Goal: Find specific page/section: Find specific page/section

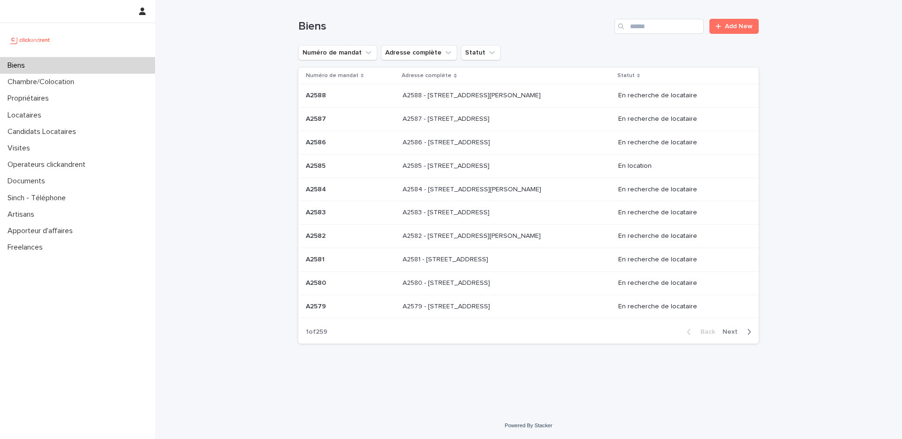
click at [92, 63] on div "Biens" at bounding box center [77, 65] width 155 height 16
click at [661, 33] on input "Search" at bounding box center [658, 26] width 89 height 15
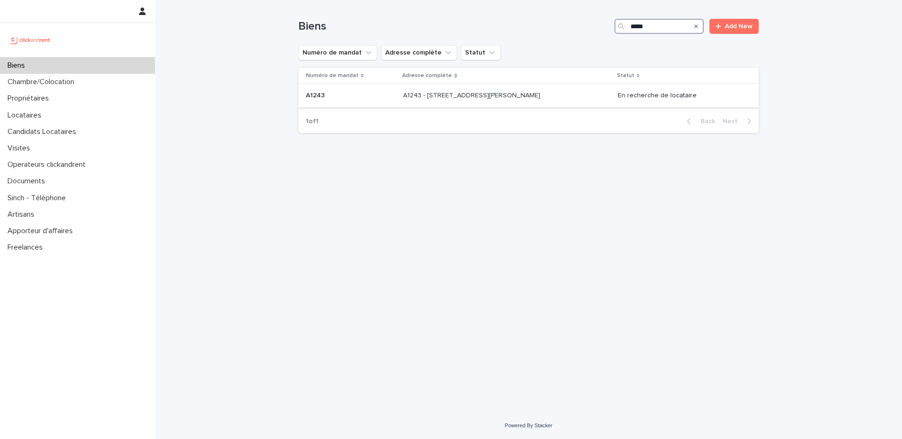
type input "*****"
click at [411, 97] on p "A1243 - 45 rue Cécile Duparc, Bezons 95870" at bounding box center [472, 95] width 139 height 10
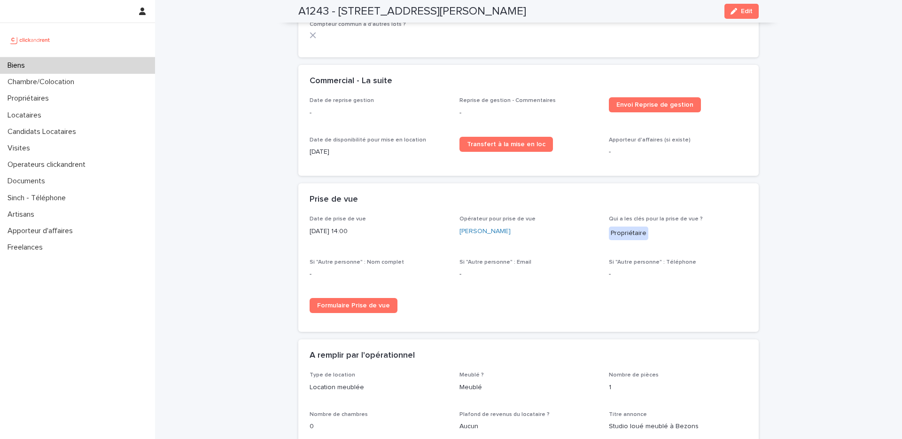
scroll to position [1418, 0]
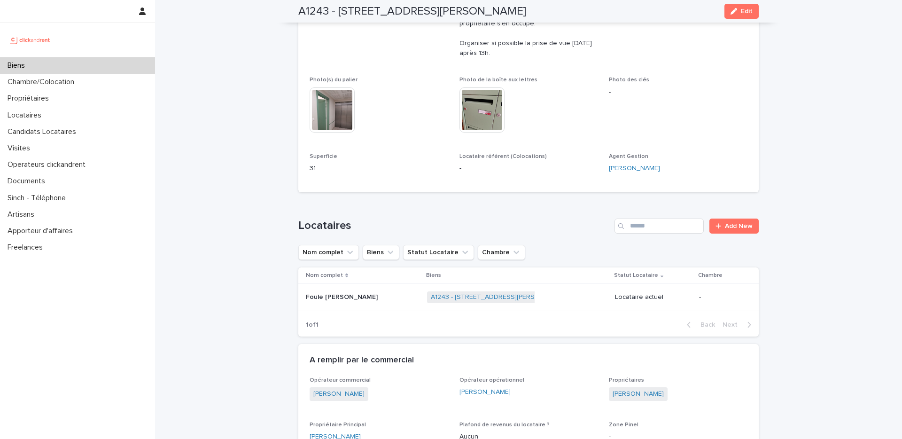
scroll to position [0, 0]
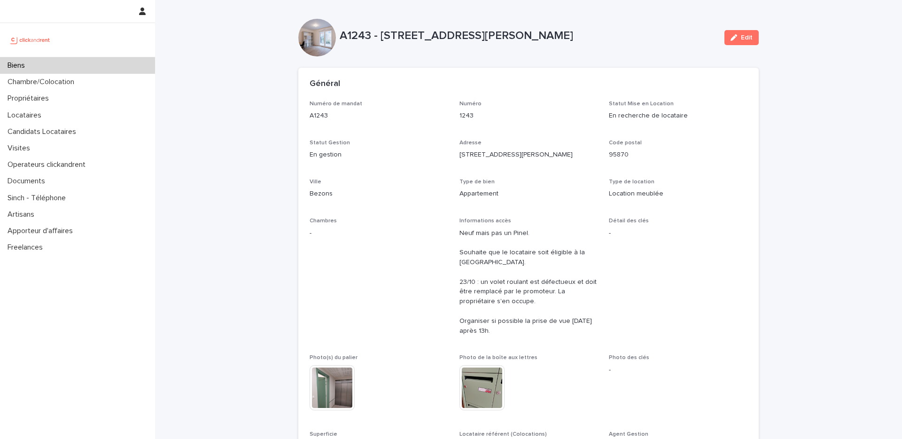
click at [109, 60] on div "Biens" at bounding box center [77, 65] width 155 height 16
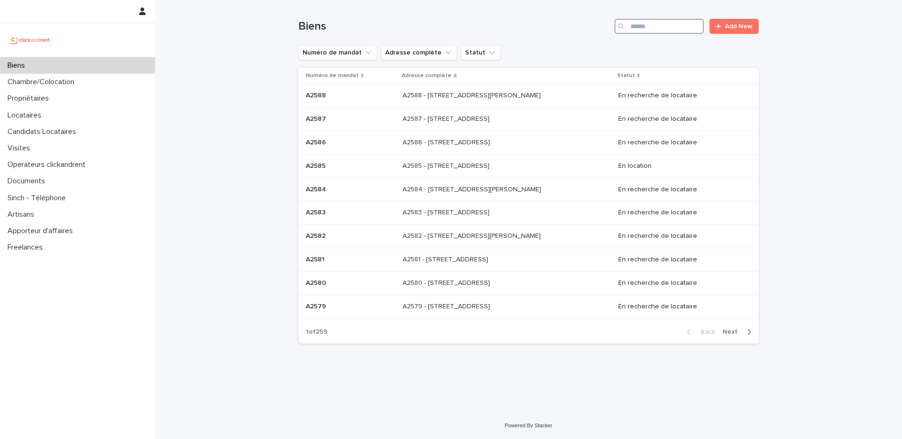
click at [655, 31] on input "Search" at bounding box center [658, 26] width 89 height 15
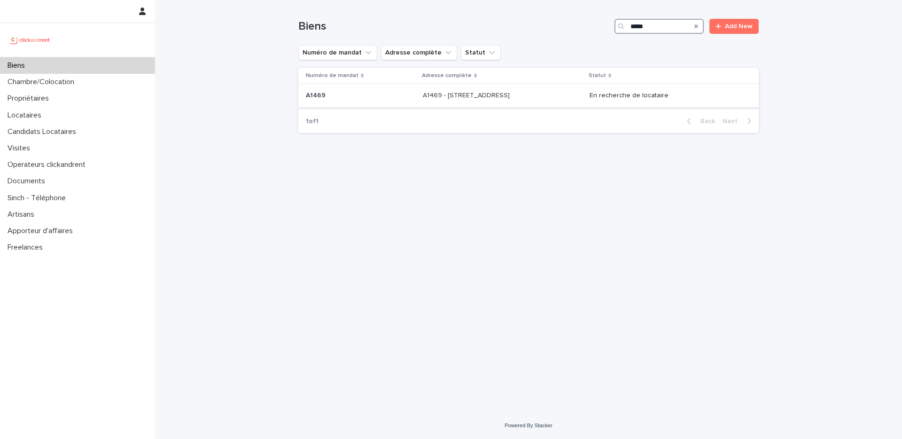
type input "*****"
click at [439, 99] on p "A1469 - 19 rue Perdonnet, Paris 75010" at bounding box center [467, 95] width 89 height 10
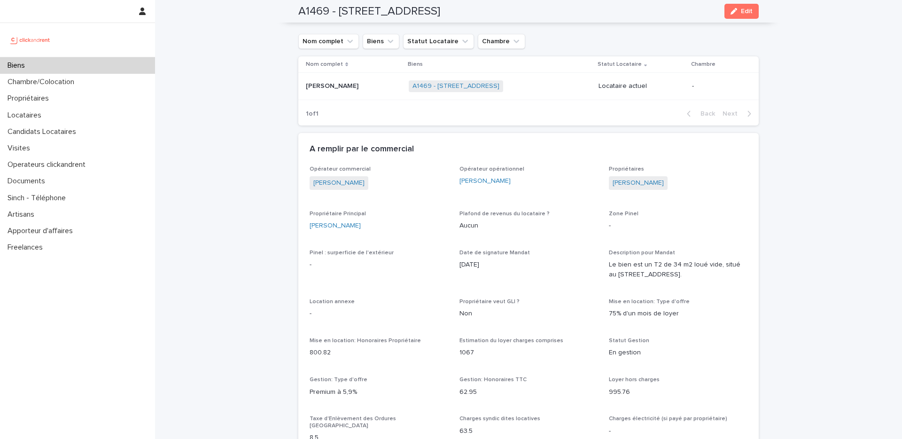
scroll to position [404, 0]
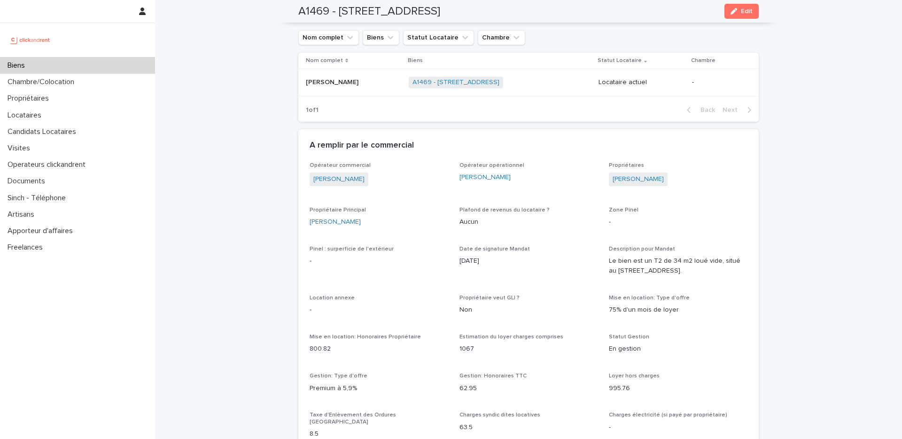
click at [100, 64] on div "Biens" at bounding box center [77, 65] width 155 height 16
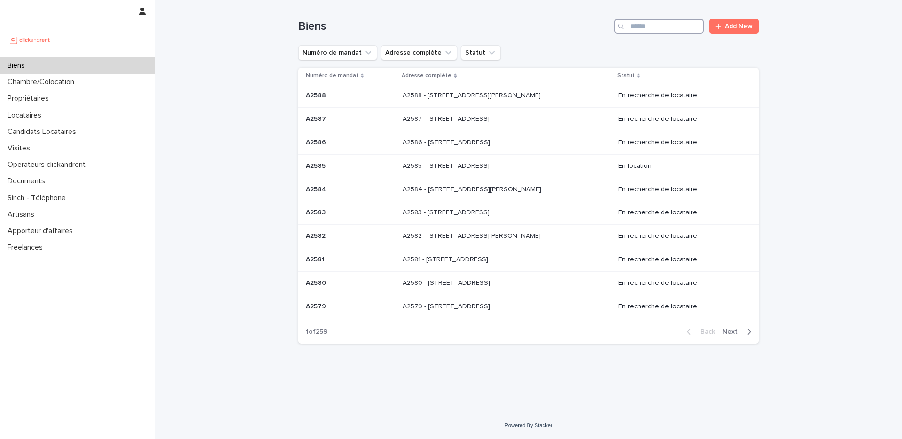
click at [643, 29] on input "Search" at bounding box center [658, 26] width 89 height 15
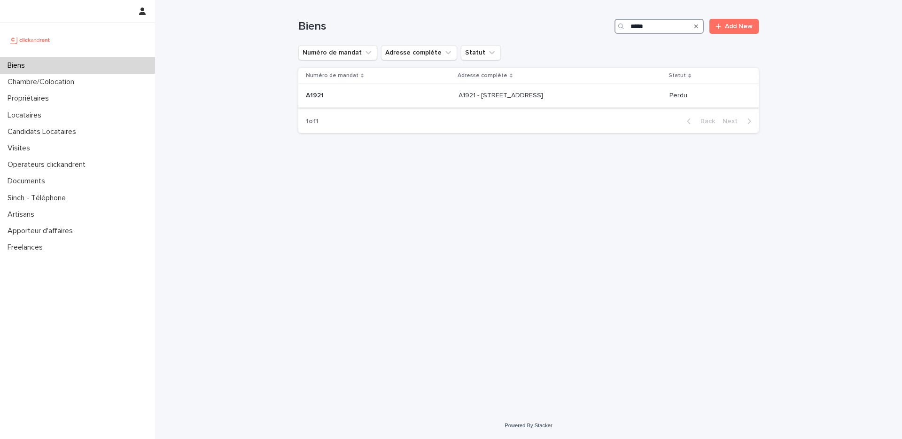
type input "*****"
click at [459, 100] on div "A1921 - 11A rue du Moulin Vert, Paris 75014 A1921 - 11A rue du Moulin Vert, Par…" at bounding box center [560, 96] width 203 height 16
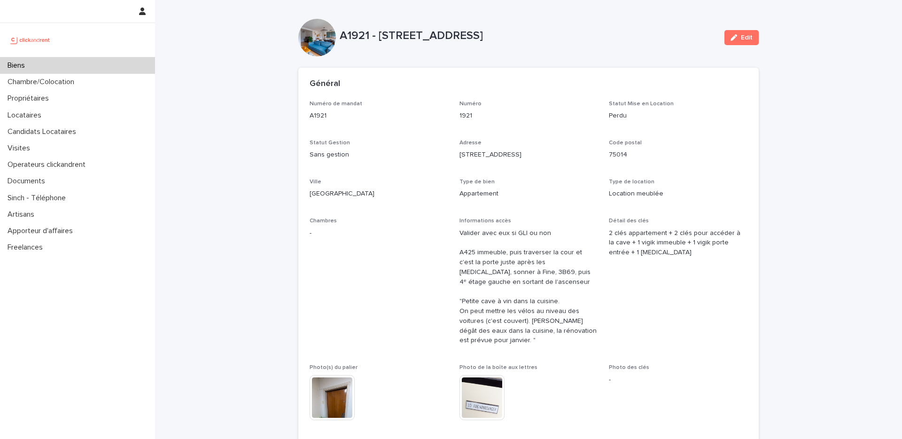
click at [93, 62] on div "Biens" at bounding box center [77, 65] width 155 height 16
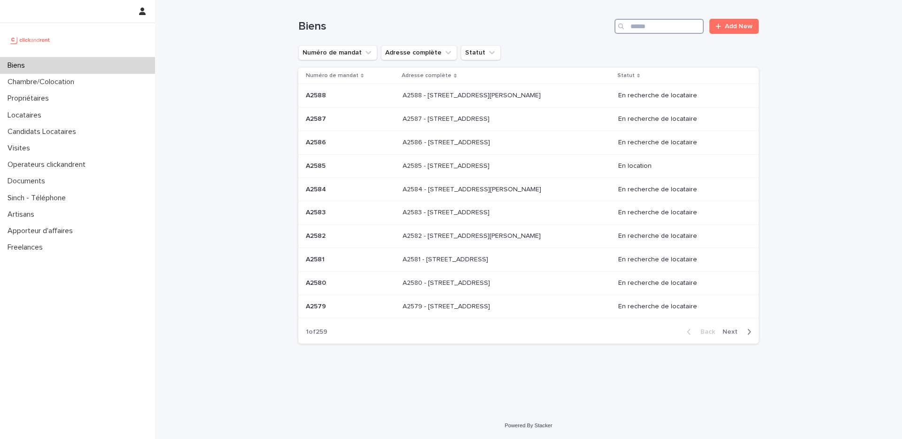
click at [645, 27] on input "Search" at bounding box center [658, 26] width 89 height 15
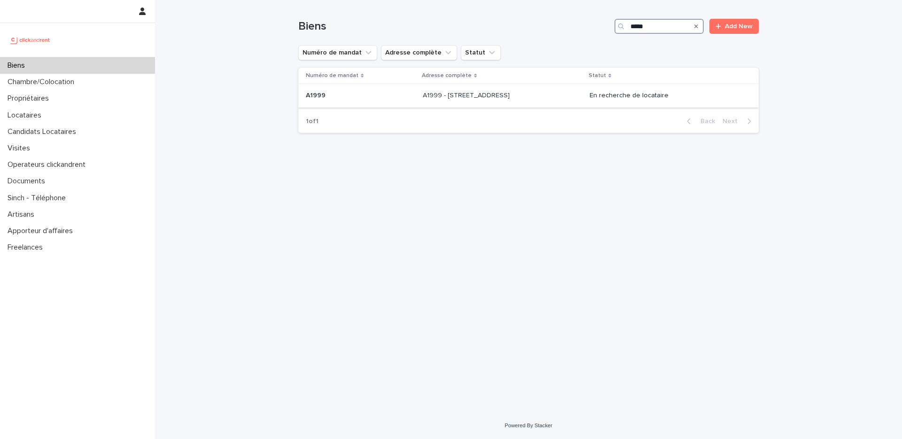
type input "*****"
click at [457, 96] on p "A1999 - 12 Place Du Parc Aux Charrettes , Pontoise 95300" at bounding box center [467, 95] width 89 height 10
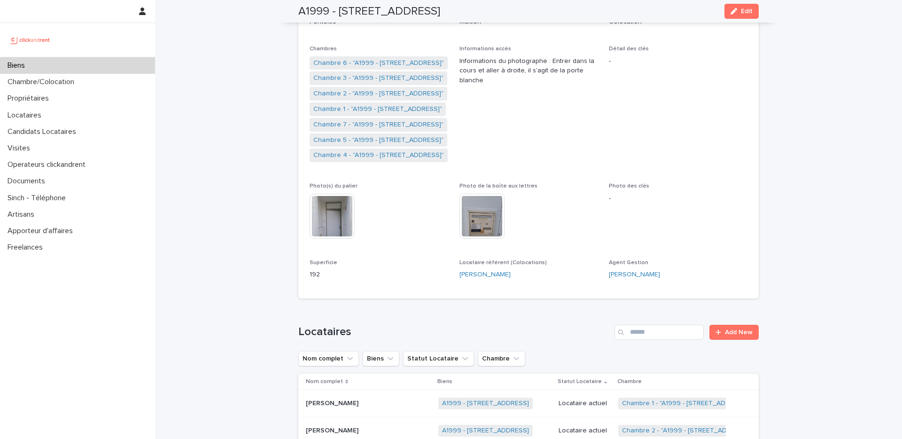
scroll to position [141, 0]
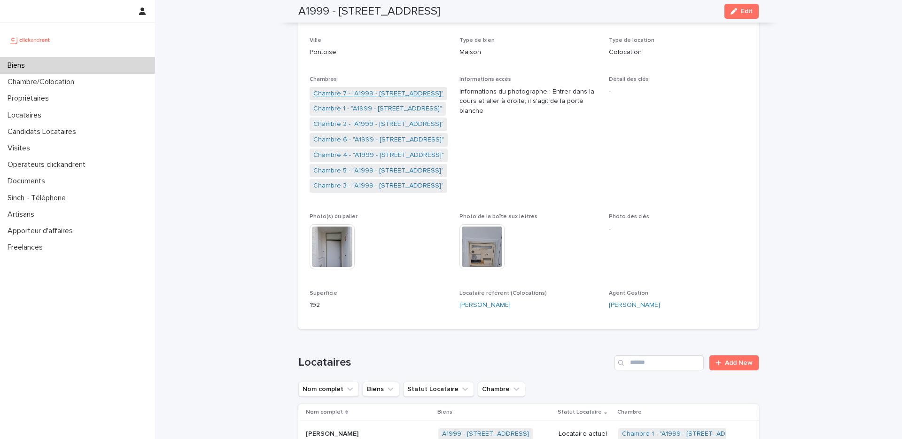
click at [365, 95] on link "Chambre 7 - "A1999 - 12 Place Du Parc Aux Charrettes , Pontoise 95300"" at bounding box center [378, 94] width 130 height 10
click at [365, 109] on link "Chambre 1 - "A1999 - 12 Place Du Parc Aux Charrettes , Pontoise 95300"" at bounding box center [377, 109] width 129 height 10
click at [365, 124] on link "Chambre 2 - "A1999 - 12 Place Du Parc Aux Charrettes , Pontoise 95300"" at bounding box center [378, 124] width 130 height 10
click at [365, 138] on link "Chambre 6 - "A1999 - 12 Place Du Parc Aux Charrettes , Pontoise 95300"" at bounding box center [378, 140] width 131 height 10
click at [365, 151] on link "Chambre 4 - "A1999 - 12 Place Du Parc Aux Charrettes , Pontoise 95300"" at bounding box center [378, 155] width 131 height 10
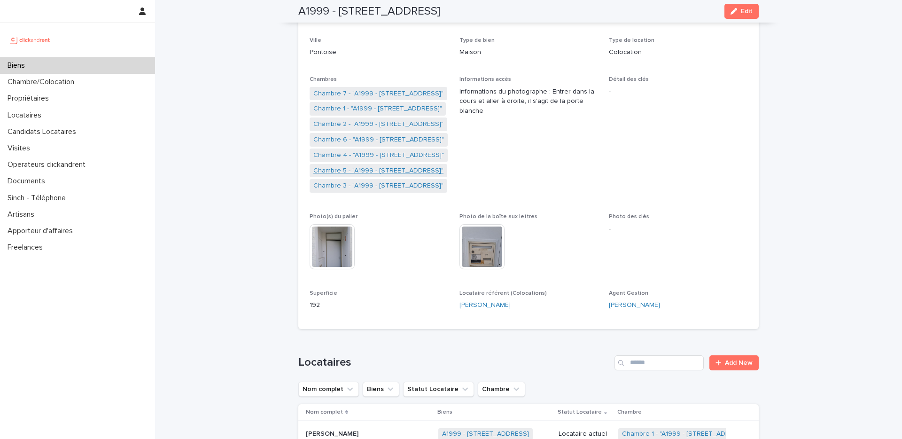
click at [365, 167] on link "Chambre 5 - "A1999 - 12 Place Du Parc Aux Charrettes , Pontoise 95300"" at bounding box center [378, 171] width 130 height 10
click at [367, 187] on link "Chambre 3 - "A1999 - 12 Place Du Parc Aux Charrettes , Pontoise 95300"" at bounding box center [378, 186] width 130 height 10
click at [115, 62] on div "Biens" at bounding box center [77, 65] width 155 height 16
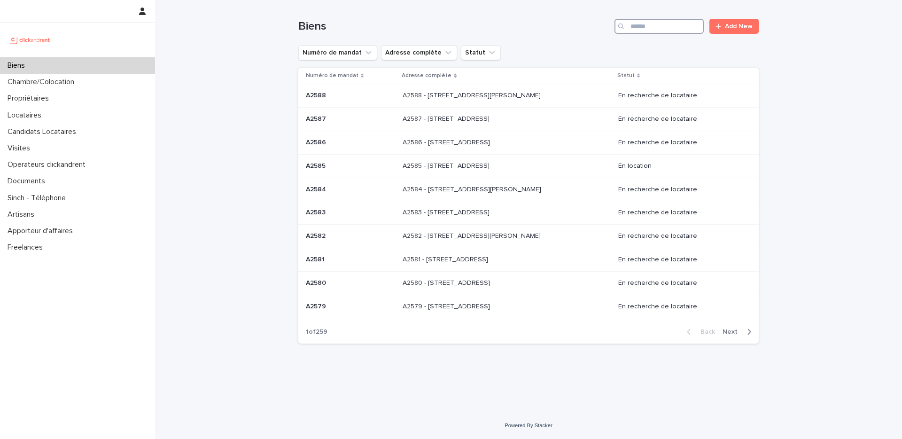
click at [660, 24] on input "Search" at bounding box center [658, 26] width 89 height 15
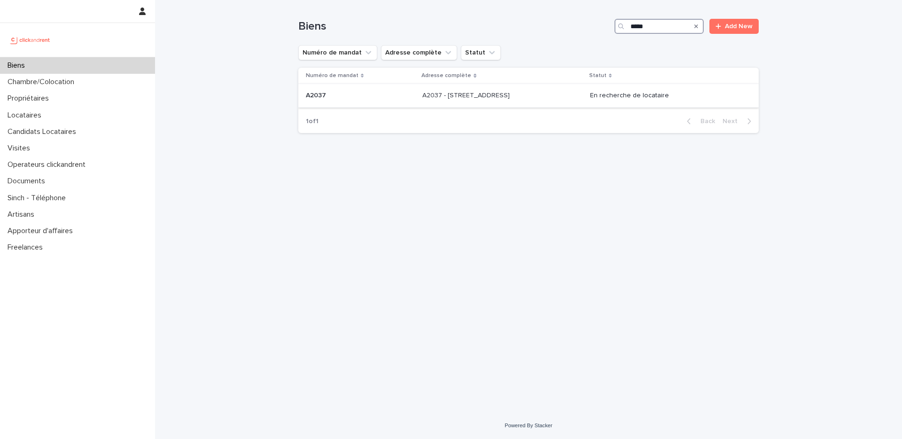
type input "*****"
click at [504, 95] on p "A2037 - 43 Grande Rue Du Petit Saint Jean, Amiens 80000" at bounding box center [466, 95] width 89 height 10
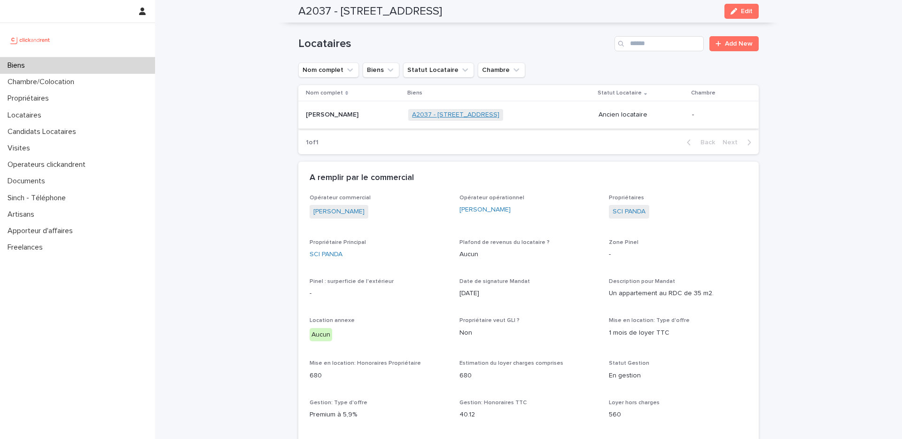
scroll to position [412, 0]
click at [93, 68] on div "Biens" at bounding box center [77, 65] width 155 height 16
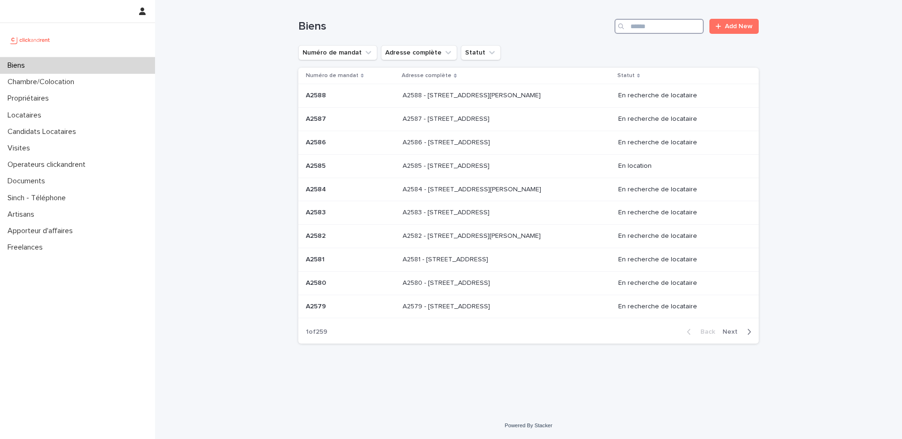
click at [660, 33] on input "Search" at bounding box center [658, 26] width 89 height 15
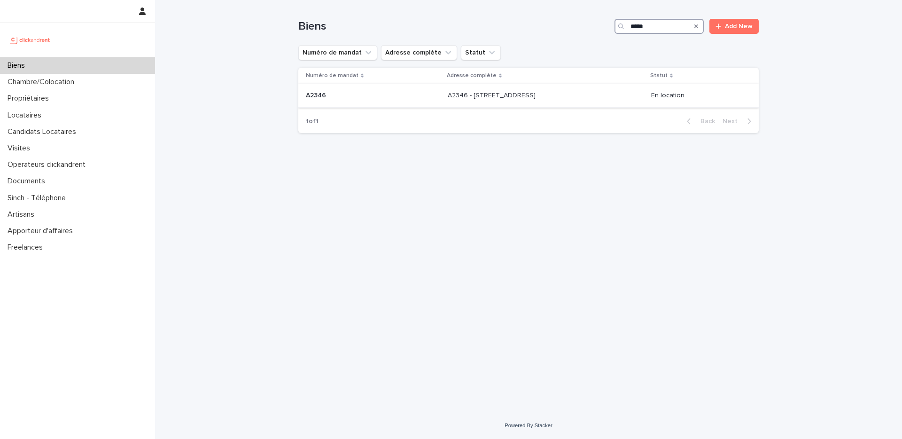
type input "*****"
click at [415, 97] on p at bounding box center [373, 96] width 134 height 8
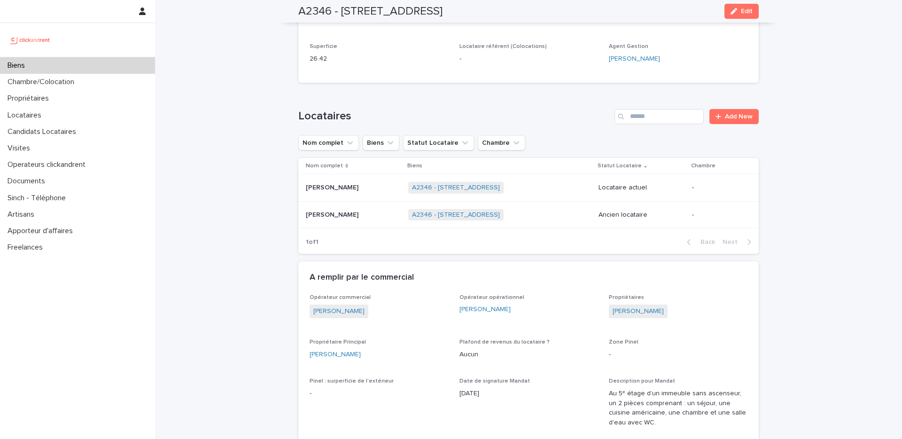
scroll to position [361, 0]
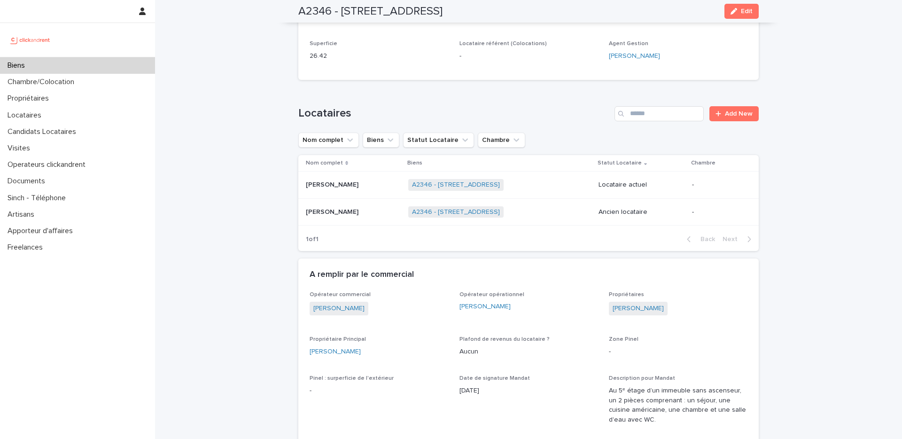
click at [395, 185] on p at bounding box center [353, 185] width 95 height 8
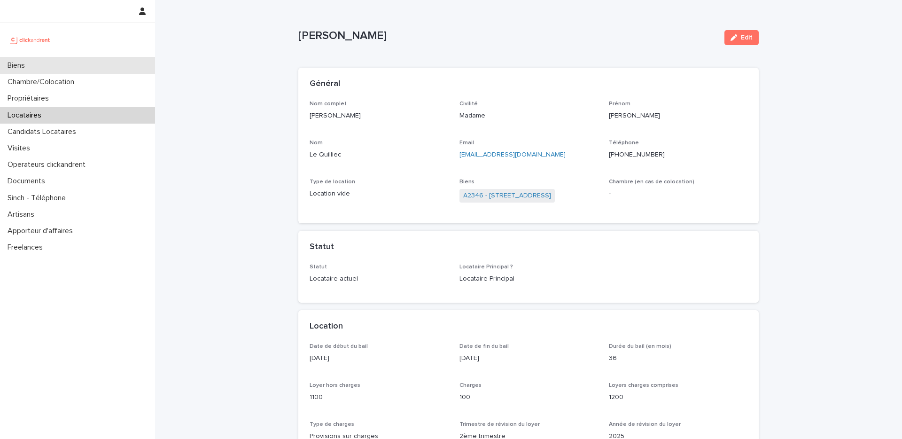
click at [117, 58] on div "Biens" at bounding box center [77, 65] width 155 height 16
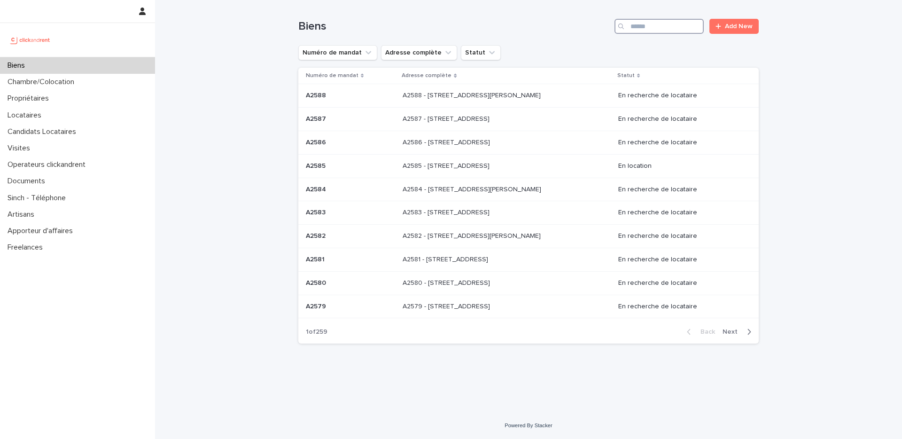
click at [663, 23] on input "Search" at bounding box center [658, 26] width 89 height 15
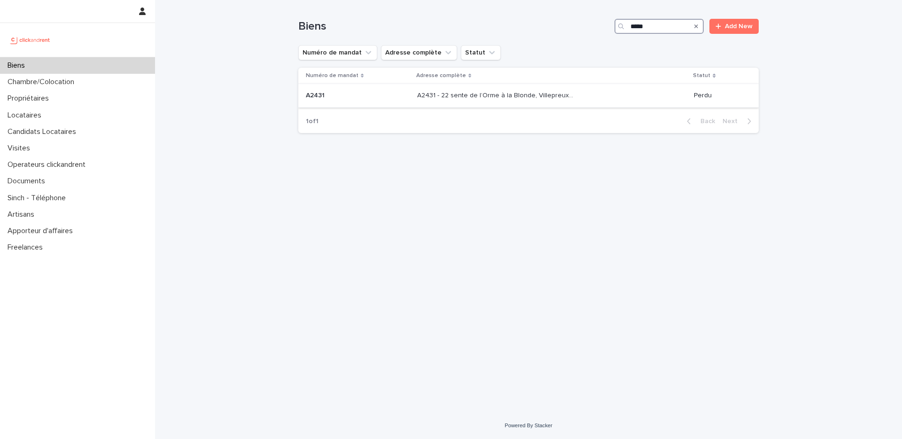
type input "*****"
click at [473, 96] on p "A2431 - 22 sente de l’Orme à la Blonde, Villepreux 78450" at bounding box center [496, 95] width 158 height 10
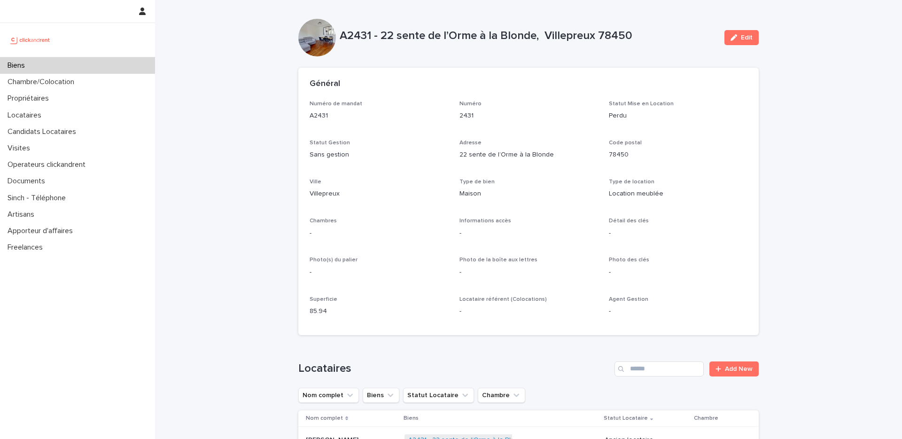
click at [99, 60] on div "Biens" at bounding box center [77, 65] width 155 height 16
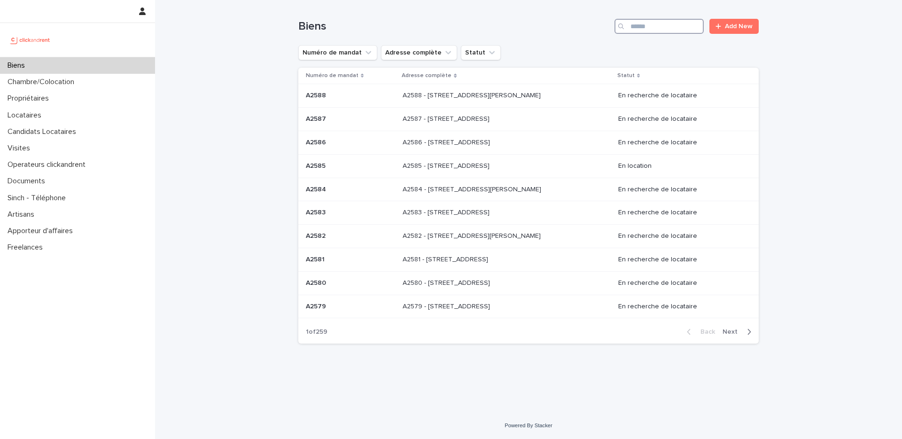
click at [676, 31] on input "Search" at bounding box center [658, 26] width 89 height 15
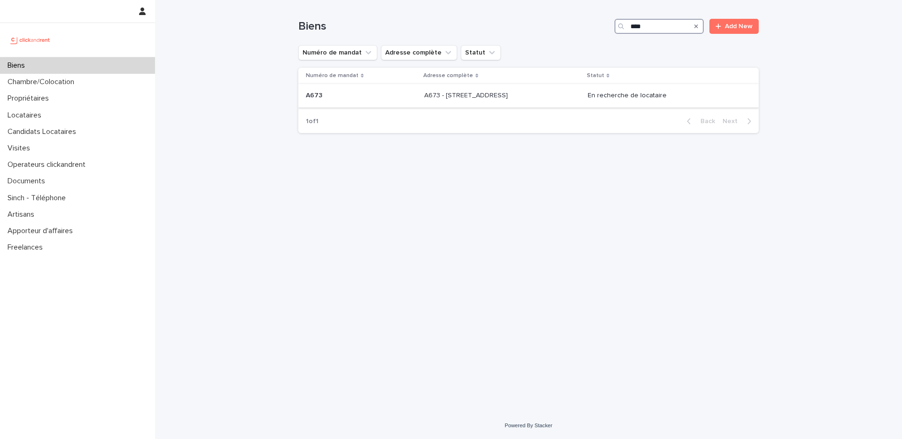
type input "****"
click at [451, 90] on p "A673 - 30 rue Carême Prenant, Argenteuil 95100" at bounding box center [466, 95] width 85 height 10
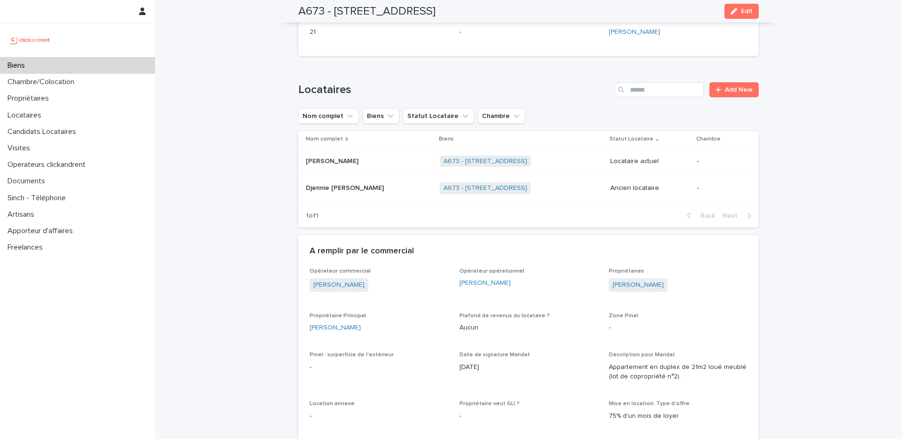
scroll to position [2866, 0]
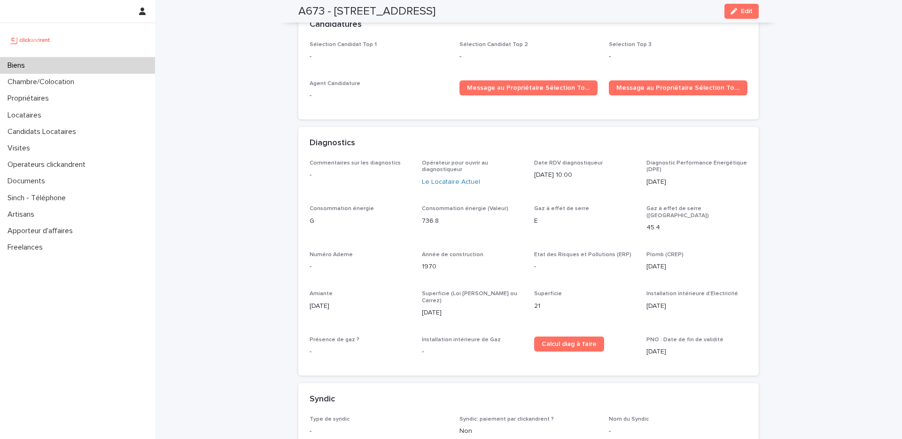
click at [108, 64] on div "Biens" at bounding box center [77, 65] width 155 height 16
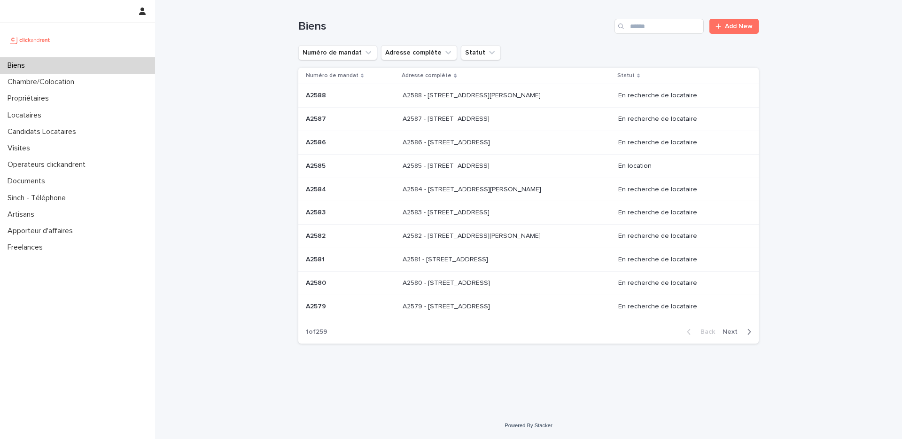
click at [668, 17] on div "Biens Add New" at bounding box center [528, 22] width 460 height 45
click at [659, 25] on input "Search" at bounding box center [658, 26] width 89 height 15
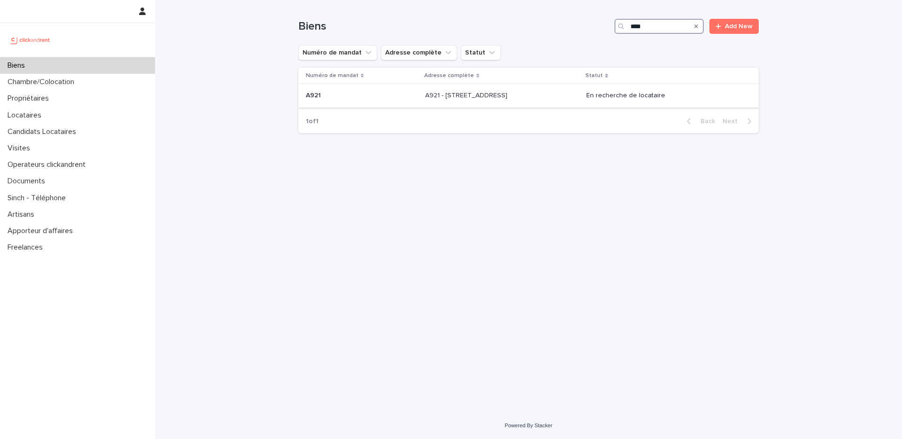
type input "****"
click at [425, 101] on div "A921 - 89 Rue de Crimée, Paris 75019 A921 - 89 Rue de Crimée, Paris 75019" at bounding box center [502, 96] width 154 height 16
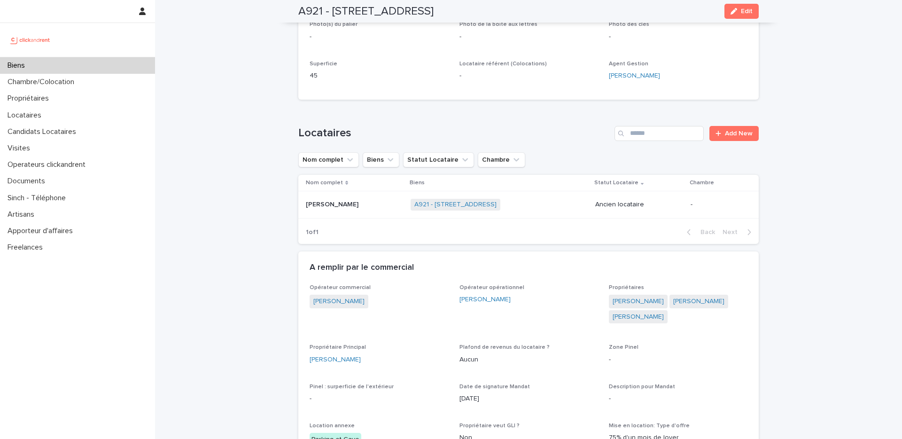
scroll to position [246, 0]
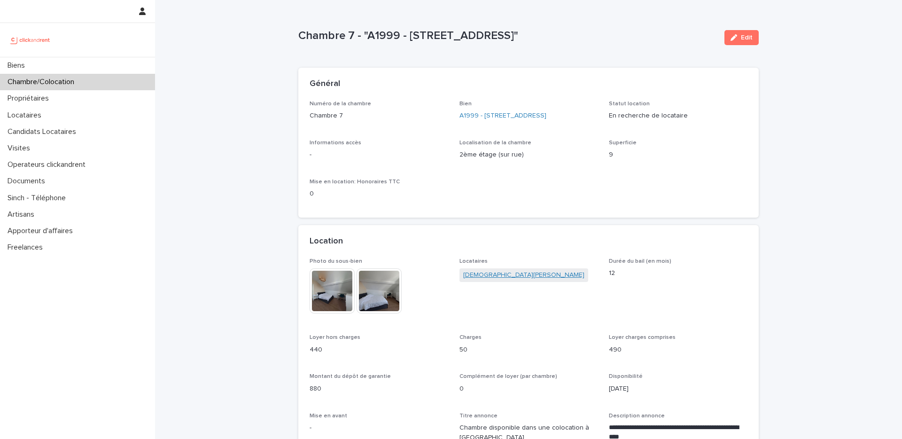
click at [488, 280] on link "Christian Djeuga Tchako" at bounding box center [523, 275] width 121 height 10
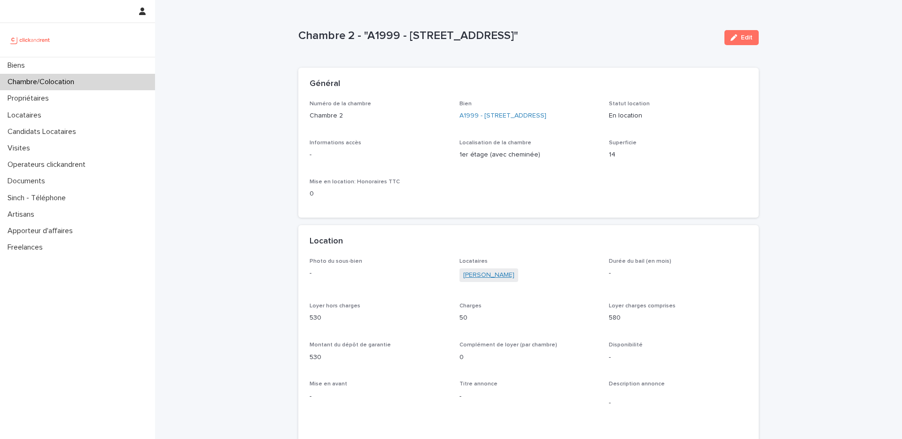
click at [472, 280] on link "Mamadou Niakate" at bounding box center [488, 275] width 51 height 10
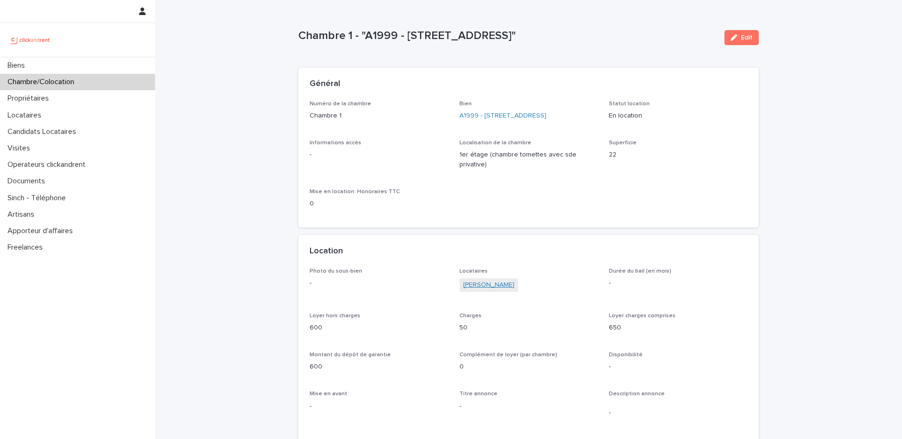
click at [479, 284] on link "Albert Dajuste" at bounding box center [488, 285] width 51 height 10
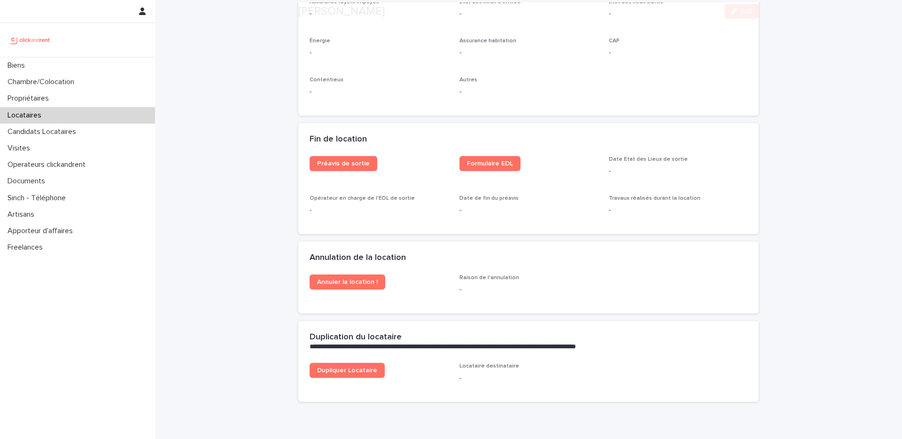
scroll to position [1156, 0]
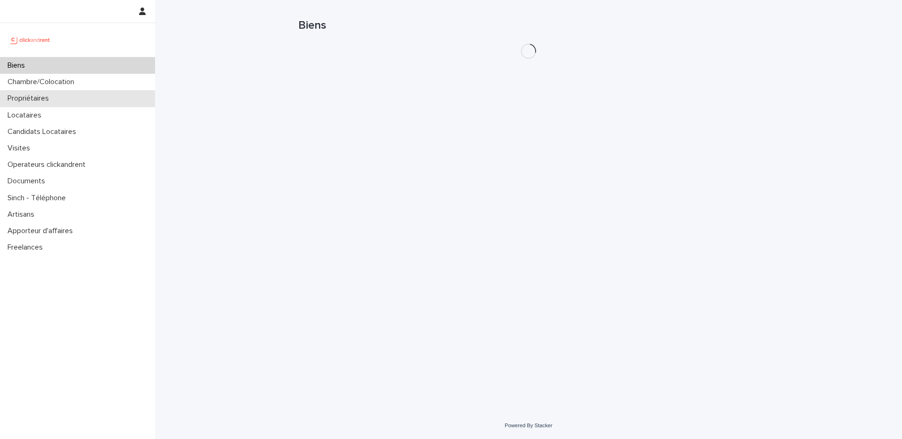
click at [83, 100] on div "Propriétaires" at bounding box center [77, 98] width 155 height 16
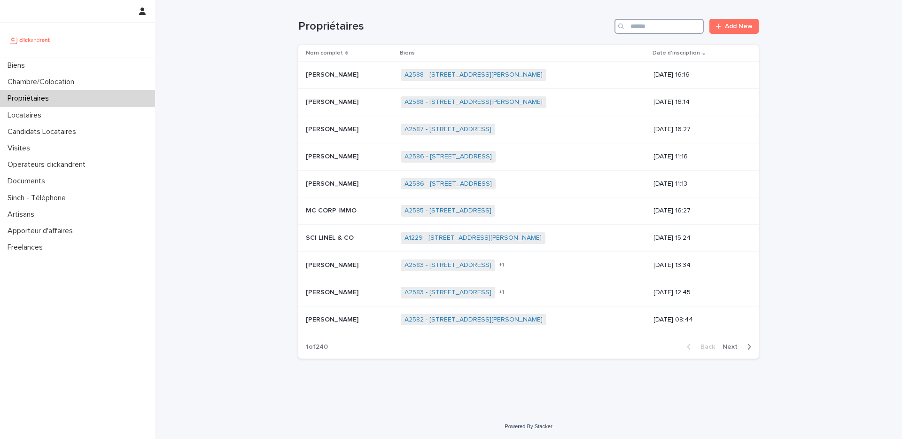
click at [645, 23] on input "Search" at bounding box center [658, 26] width 89 height 15
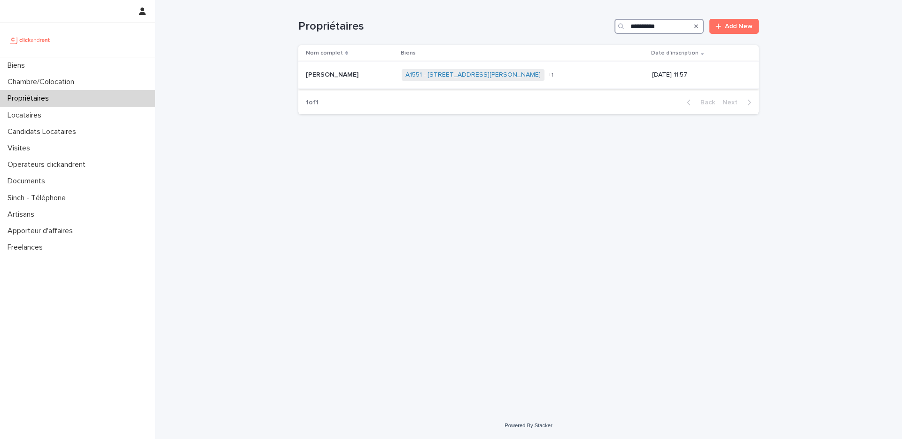
type input "*********"
click at [357, 78] on p at bounding box center [350, 75] width 88 height 8
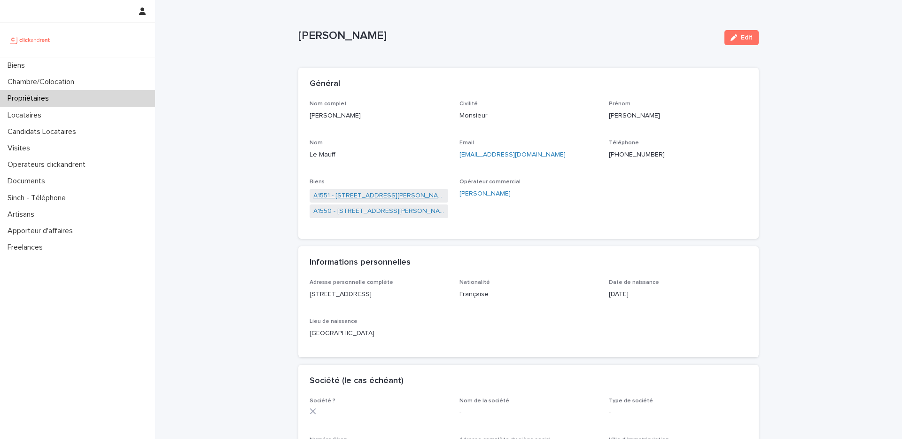
click at [360, 195] on link "A1551 - [STREET_ADDRESS][PERSON_NAME]" at bounding box center [378, 196] width 131 height 10
click at [358, 208] on link "A1550 - [STREET_ADDRESS][PERSON_NAME]" at bounding box center [378, 211] width 131 height 10
click at [65, 117] on div "Locataires" at bounding box center [77, 115] width 155 height 16
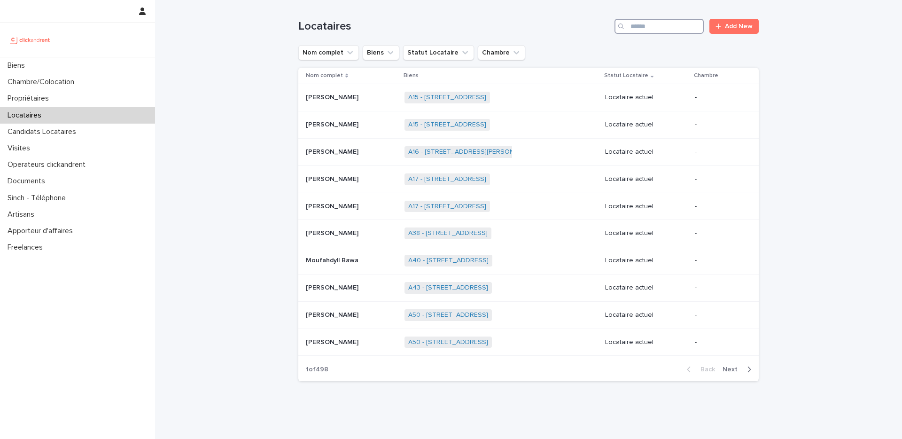
click at [645, 29] on input "Search" at bounding box center [658, 26] width 89 height 15
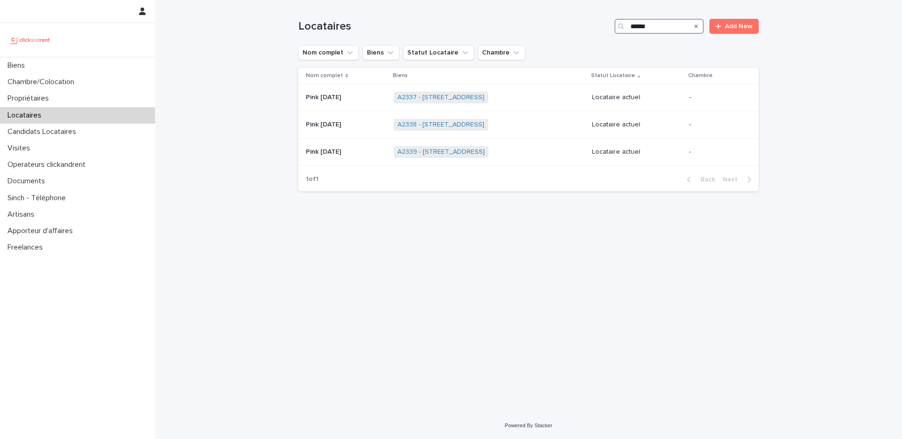
type input "******"
click at [355, 104] on div "Pink Monday Pink Monday" at bounding box center [346, 98] width 80 height 16
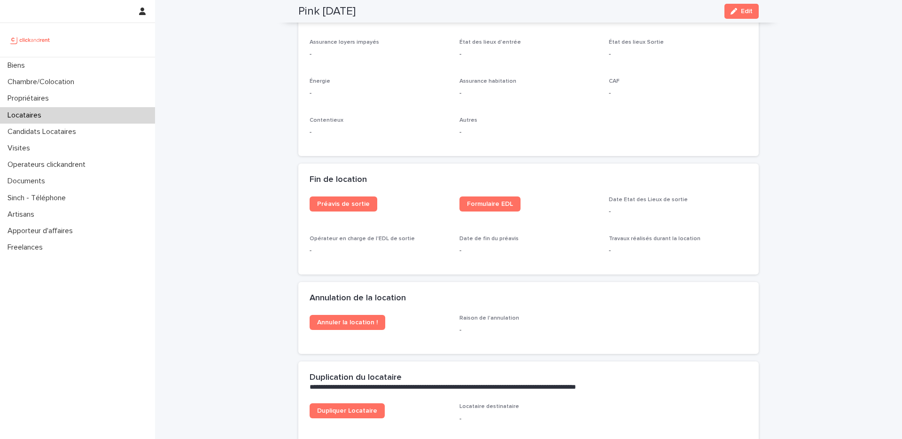
scroll to position [957, 0]
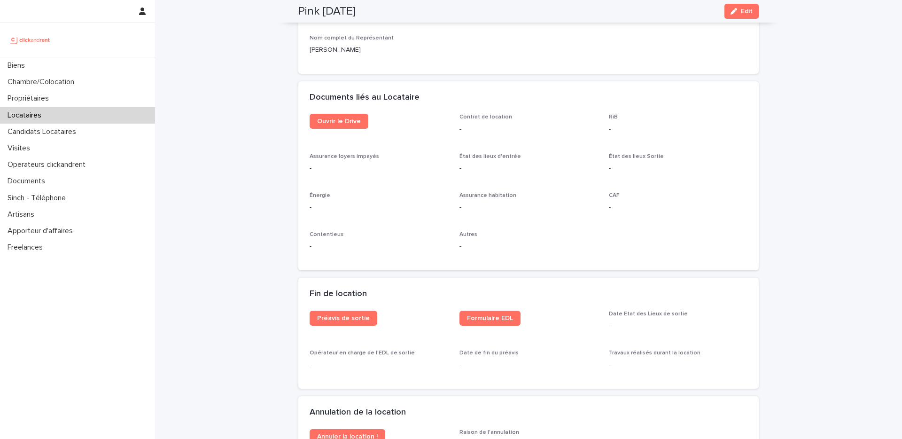
click at [338, 110] on div "Documents liés au Locataire" at bounding box center [528, 97] width 460 height 33
click at [337, 118] on span "Ouvrir le Drive" at bounding box center [339, 121] width 44 height 7
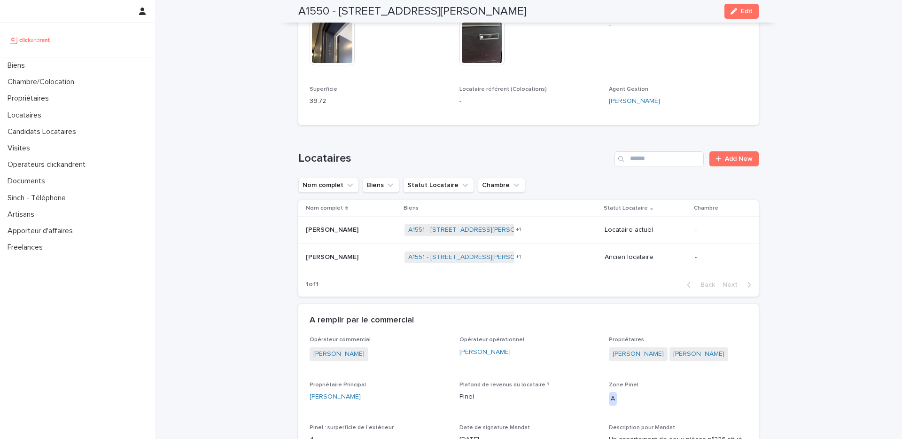
scroll to position [396, 0]
click at [468, 148] on div "Loading... Saving… Locataires Add New Nom complet Biens Statut Locataire Chambr…" at bounding box center [528, 216] width 460 height 171
